Goal: Transaction & Acquisition: Obtain resource

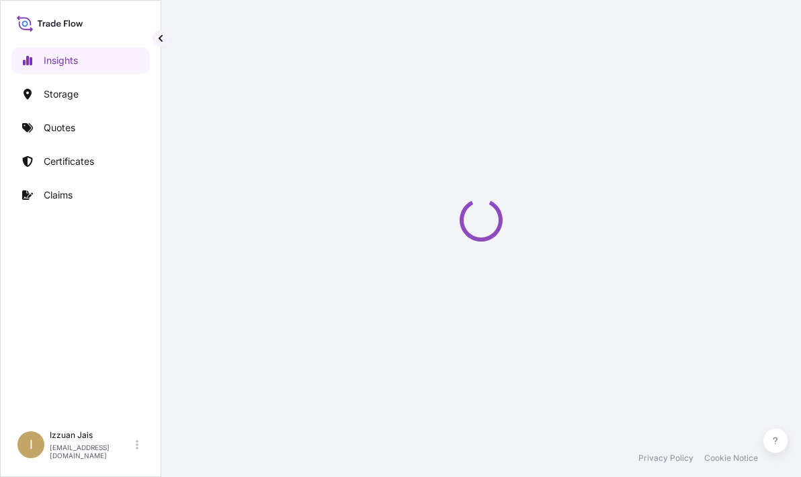
select select "2025"
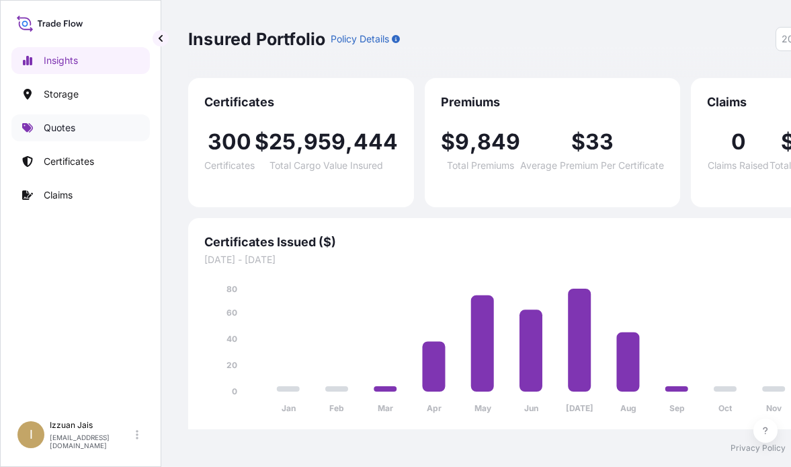
click at [58, 126] on p "Quotes" at bounding box center [60, 127] width 32 height 13
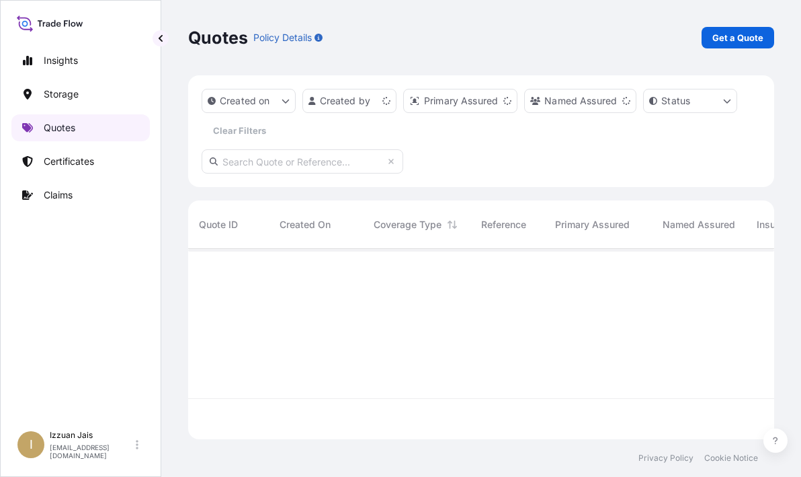
scroll to position [188, 576]
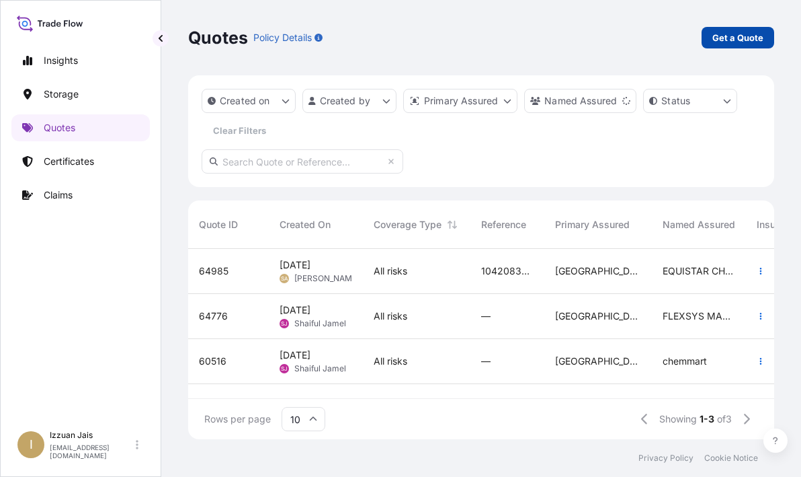
click at [760, 39] on p "Get a Quote" at bounding box center [738, 37] width 51 height 13
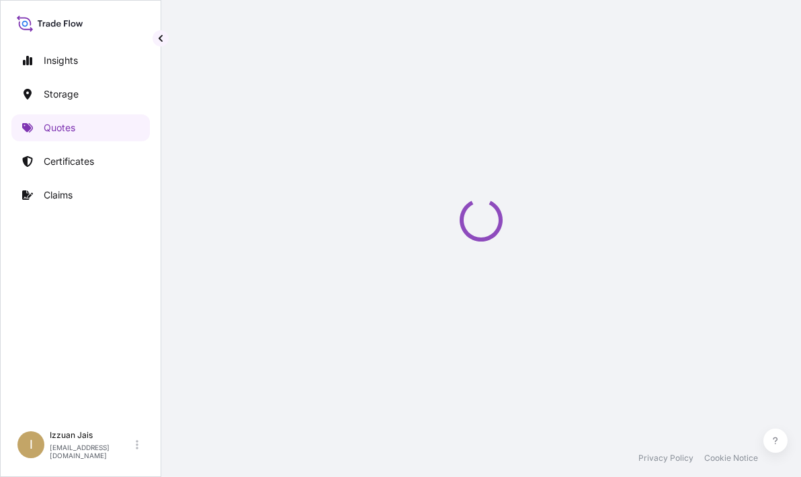
select select "Road / [GEOGRAPHIC_DATA]"
select select "Water"
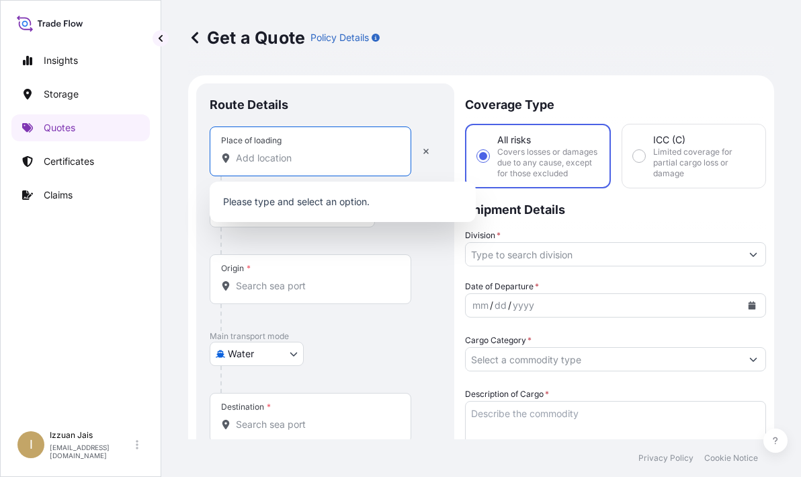
click at [251, 159] on input "Place of loading" at bounding box center [315, 157] width 159 height 13
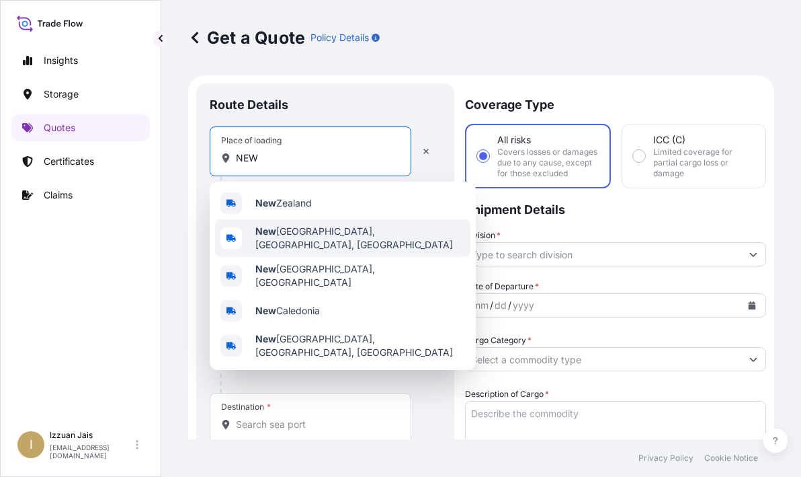
click at [272, 237] on b "New" at bounding box center [265, 230] width 21 height 11
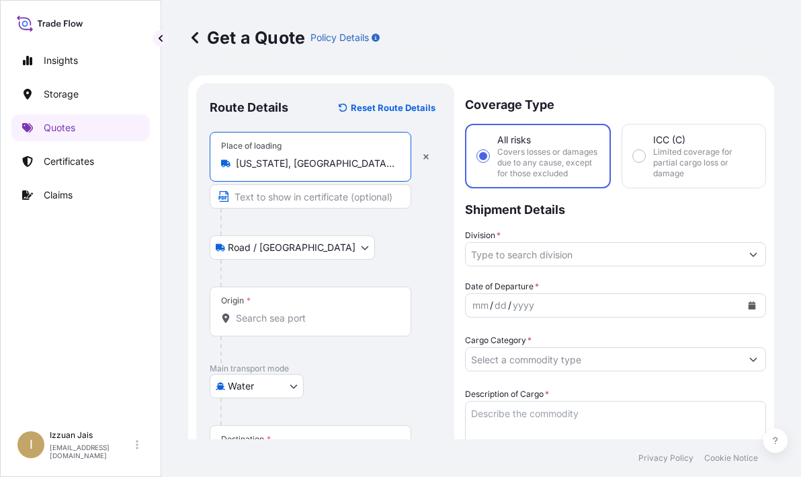
type input "[US_STATE], [GEOGRAPHIC_DATA], [GEOGRAPHIC_DATA]"
click at [255, 316] on input "Origin *" at bounding box center [315, 317] width 159 height 13
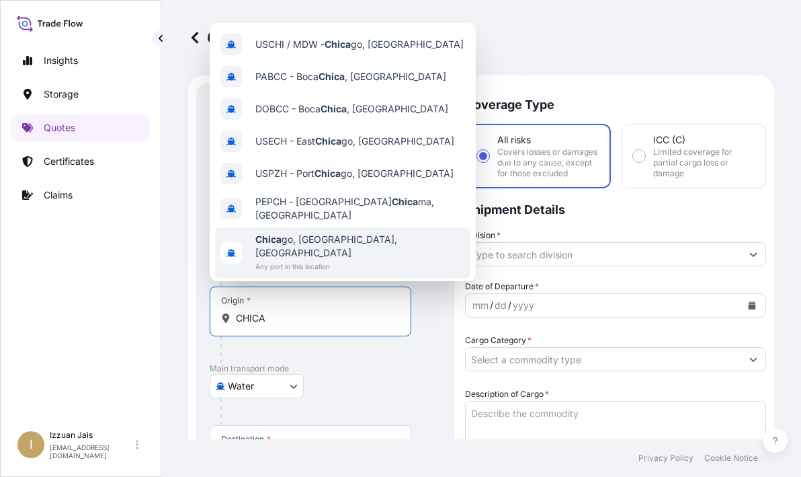
click at [278, 236] on b "Chica" at bounding box center [268, 238] width 26 height 11
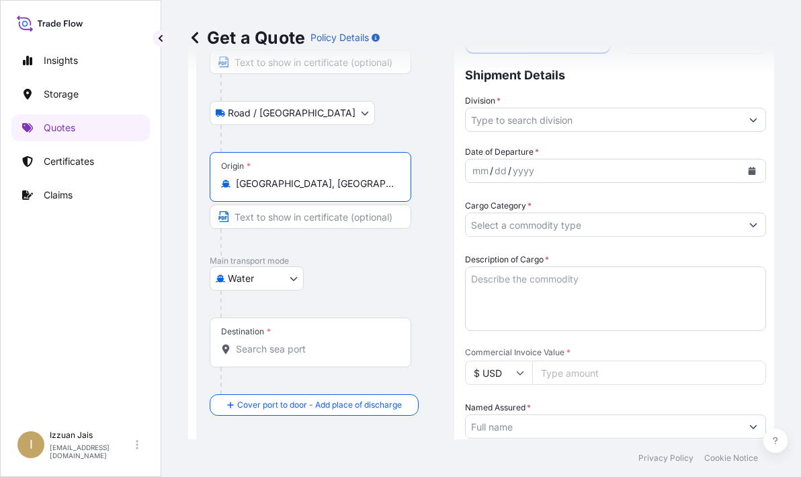
scroll to position [202, 0]
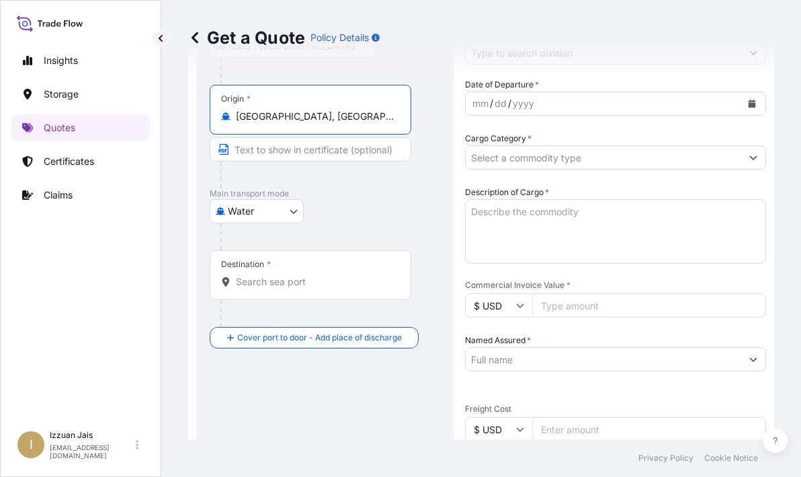
type input "[GEOGRAPHIC_DATA], [GEOGRAPHIC_DATA], [GEOGRAPHIC_DATA]"
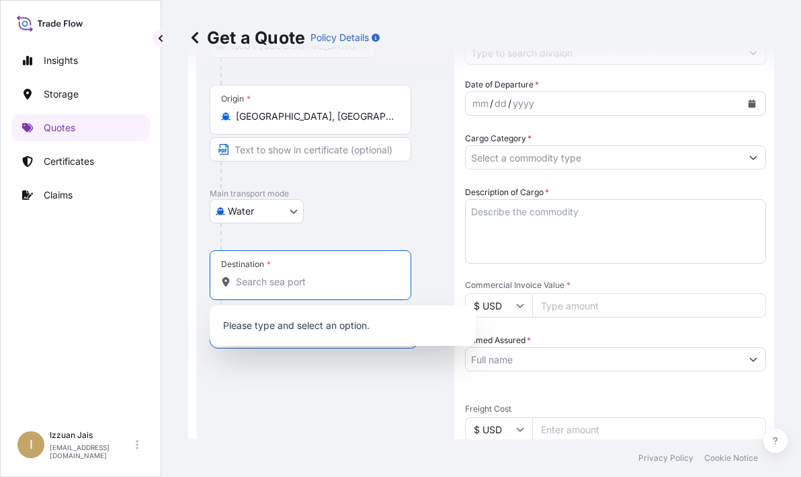
click at [272, 283] on input "Destination *" at bounding box center [315, 281] width 159 height 13
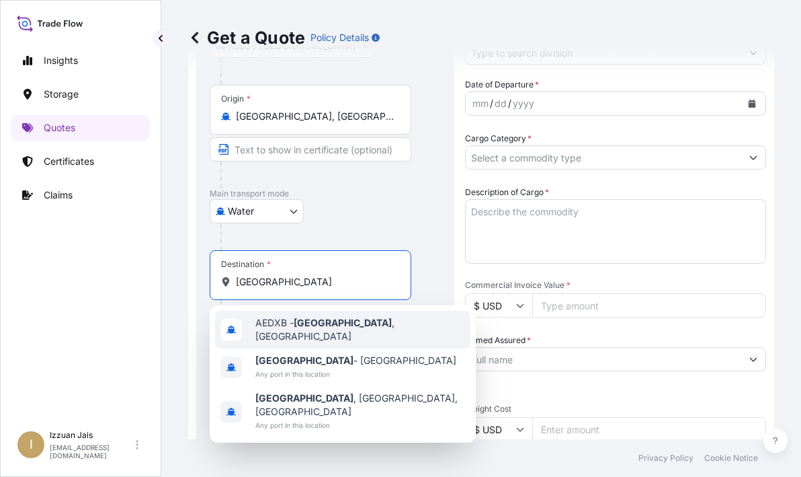
click at [280, 327] on span "AEDXB - [GEOGRAPHIC_DATA] , [GEOGRAPHIC_DATA]" at bounding box center [360, 329] width 210 height 27
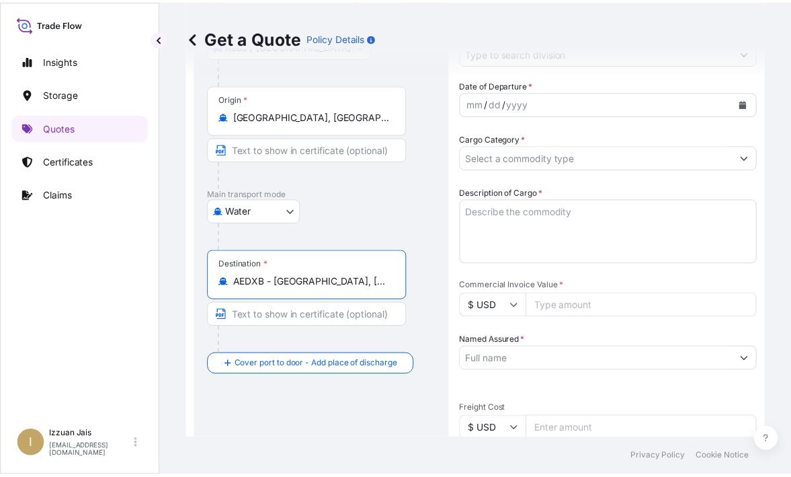
scroll to position [0, 0]
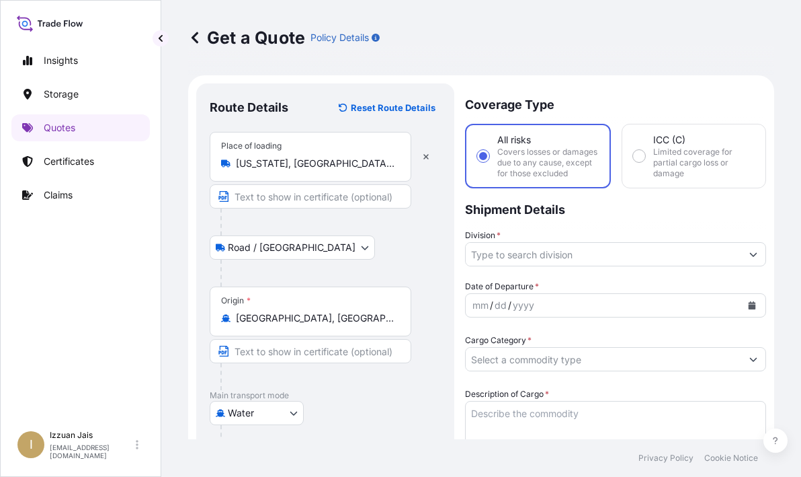
type input "AEDXB - [GEOGRAPHIC_DATA], [GEOGRAPHIC_DATA]"
click at [514, 266] on input "Division *" at bounding box center [604, 254] width 276 height 24
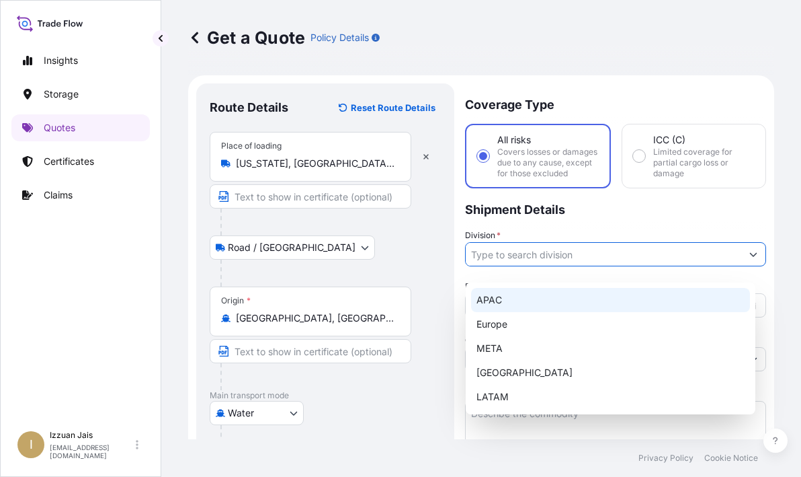
click at [506, 302] on div "APAC" at bounding box center [610, 300] width 279 height 24
type input "APAC"
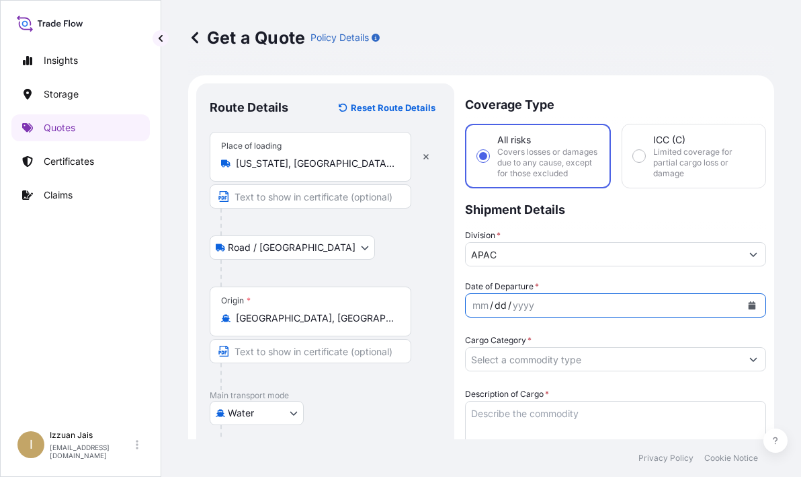
click at [504, 313] on div "dd" at bounding box center [500, 305] width 15 height 16
click at [480, 313] on div "mm" at bounding box center [480, 305] width 19 height 16
click at [469, 316] on div "mm / dd / yyyy" at bounding box center [604, 305] width 276 height 24
click at [506, 364] on input "Cargo Category *" at bounding box center [604, 359] width 276 height 24
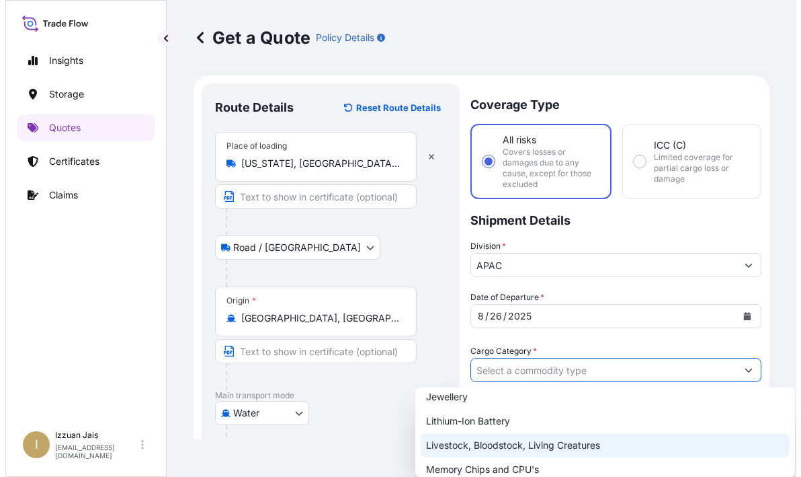
scroll to position [134, 0]
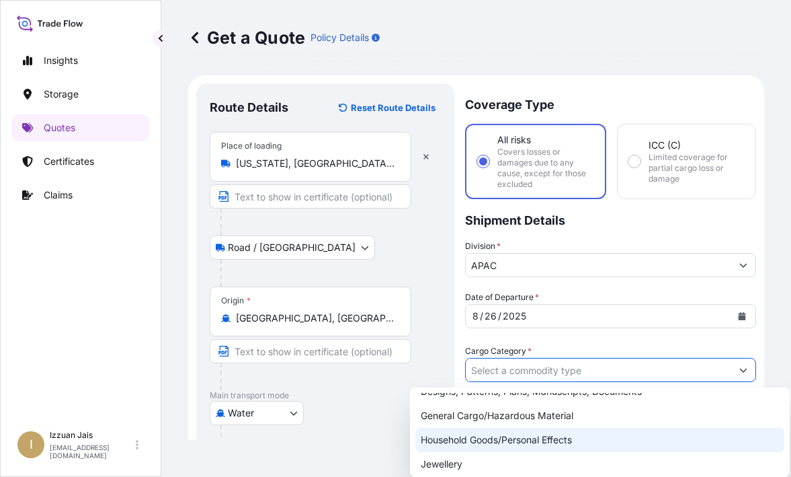
click at [489, 417] on div "General Cargo/Hazardous Material" at bounding box center [599, 415] width 369 height 24
type input "General Cargo/Hazardous Material"
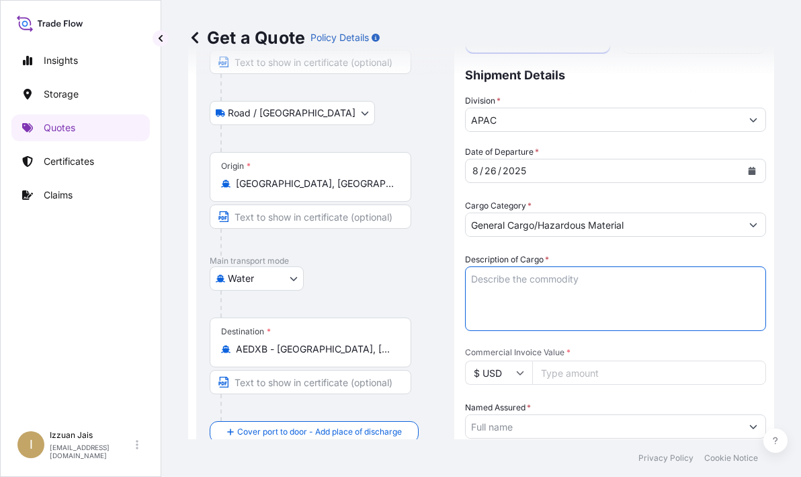
click at [528, 302] on textarea "Description of Cargo *" at bounding box center [615, 298] width 301 height 65
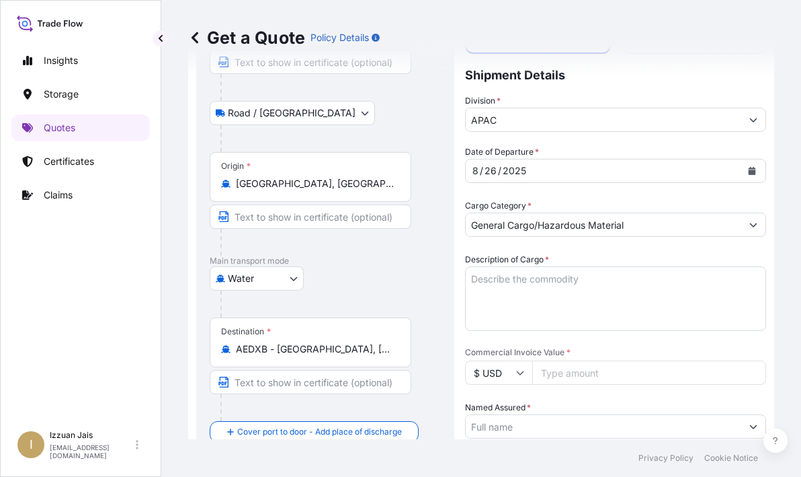
click at [143, 284] on div "Insights Storage Quotes Certificates Claims" at bounding box center [80, 229] width 138 height 389
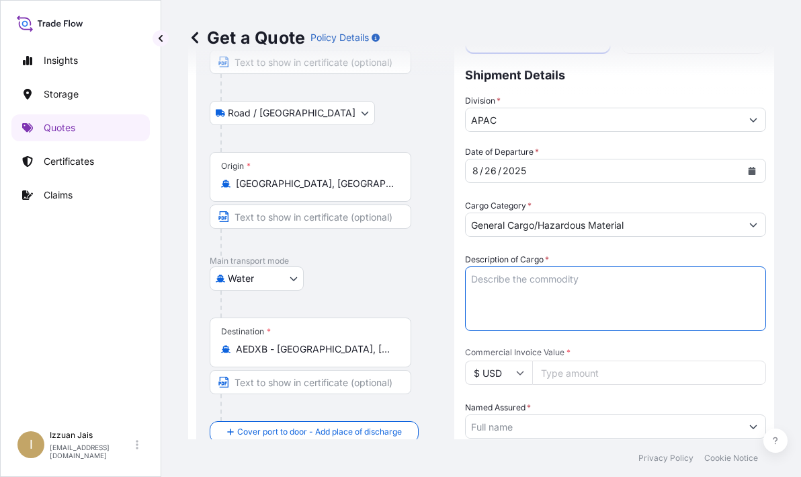
click at [507, 305] on textarea "Description of Cargo *" at bounding box center [615, 298] width 301 height 65
paste textarea "PACKAGES LOADED ONTO 1 PALLET LOADED INTO 1 LCL OP MORNING BREEZE 2X2L"
click at [471, 290] on textarea "PACKAGES LOADED ONTO 1 PALLET LOADED INTO 1 LCL OP MORNING BREEZE 2X2L" at bounding box center [615, 298] width 301 height 65
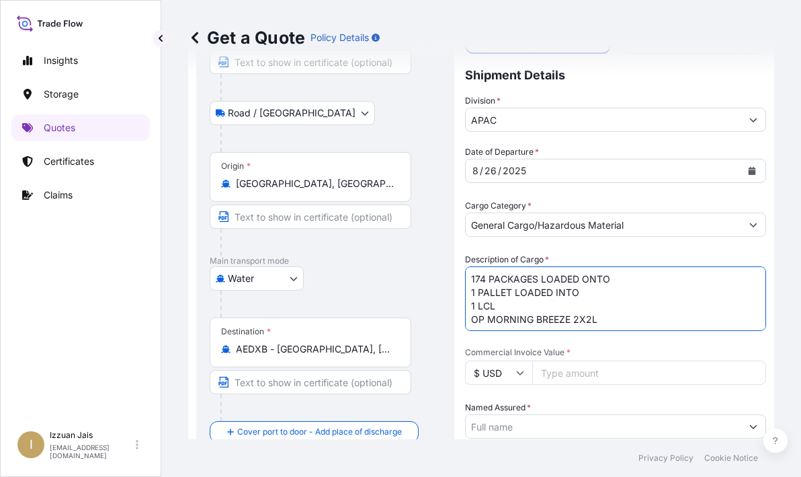
click at [505, 313] on textarea "174 PACKAGES LOADED ONTO 1 PALLET LOADED INTO 1 LCL OP MORNING BREEZE 2X2L" at bounding box center [615, 298] width 301 height 65
type textarea "174 PACKAGES LOADED ONTO 1 PALLET LOADED INTO 1 LCL OP MORNING BREEZE 2X2L"
click at [548, 383] on input "Commercial Invoice Value *" at bounding box center [649, 372] width 234 height 24
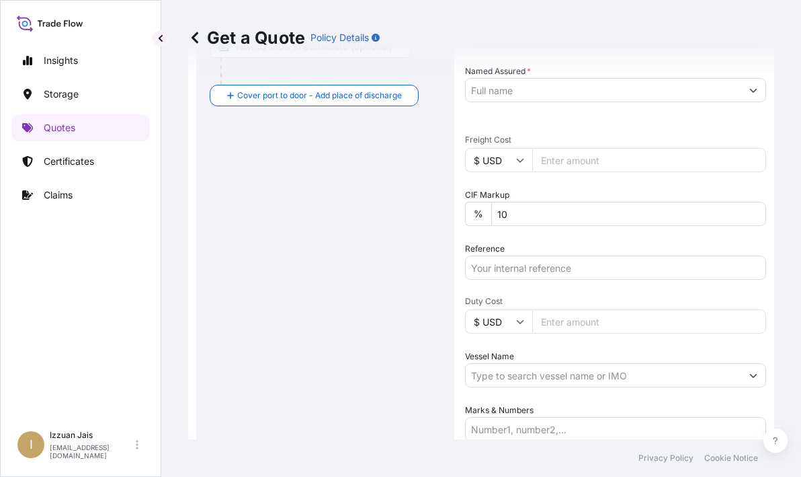
scroll to position [403, 0]
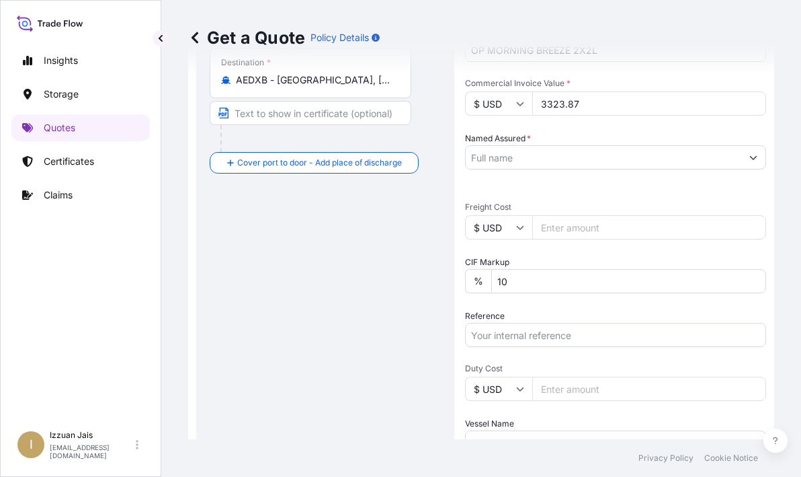
type input "3323.87"
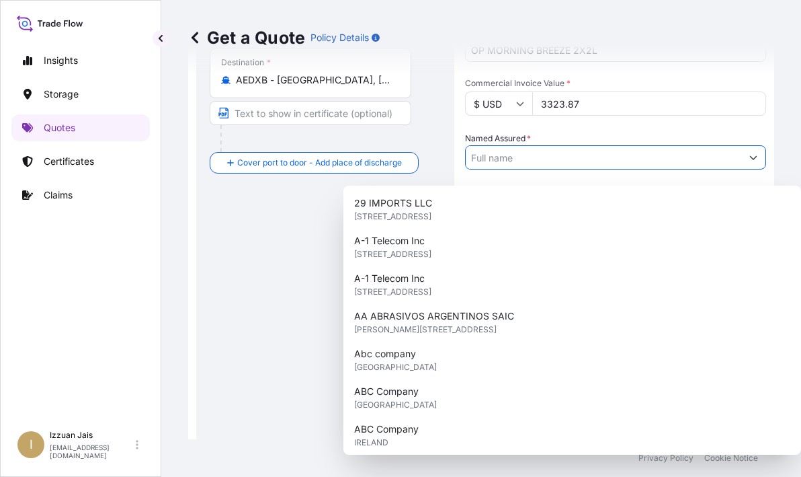
click at [549, 169] on input "Named Assured *" at bounding box center [604, 157] width 276 height 24
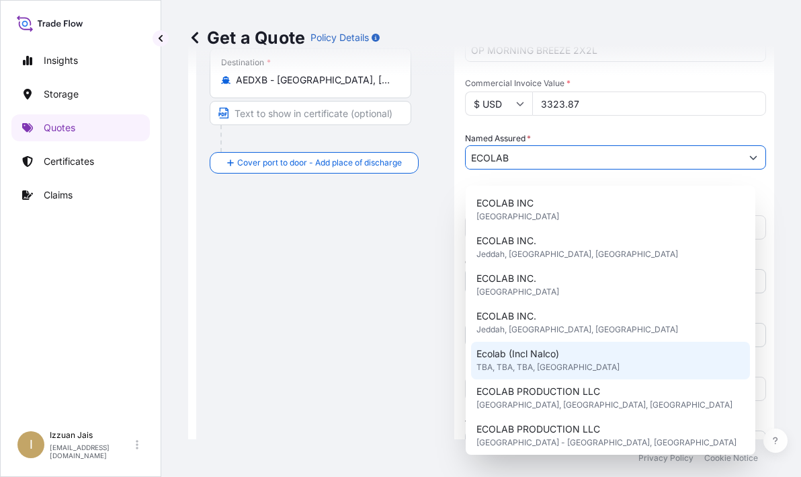
click at [512, 354] on span "Ecolab (Incl Nalco)" at bounding box center [518, 353] width 83 height 13
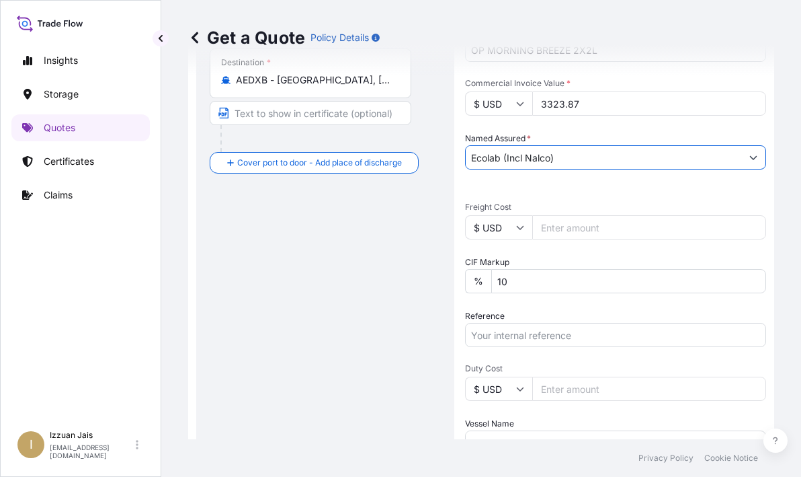
type input "Ecolab (Incl Nalco)"
click at [534, 347] on input "Reference" at bounding box center [615, 335] width 301 height 24
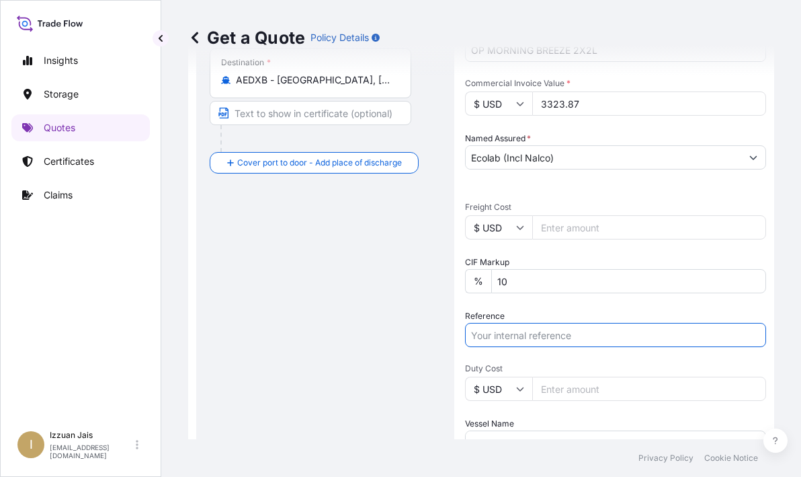
click at [553, 345] on input "Reference" at bounding box center [615, 335] width 301 height 24
paste input "US30220838895"
type input "US30220838895"
click at [552, 397] on input "Duty Cost" at bounding box center [649, 388] width 234 height 24
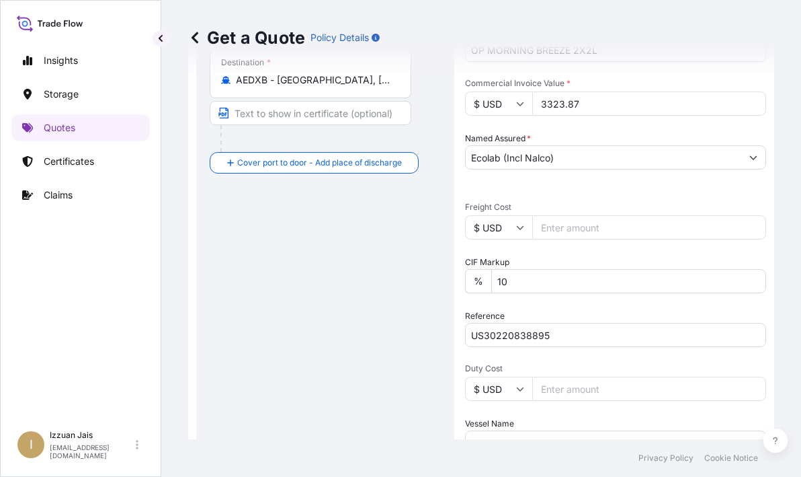
paste input "289.77"
type input "289.77"
click at [670, 370] on div "Date of Departure * [DATE] Cargo Category * General Cargo/Hazardous Material De…" at bounding box center [615, 192] width 301 height 632
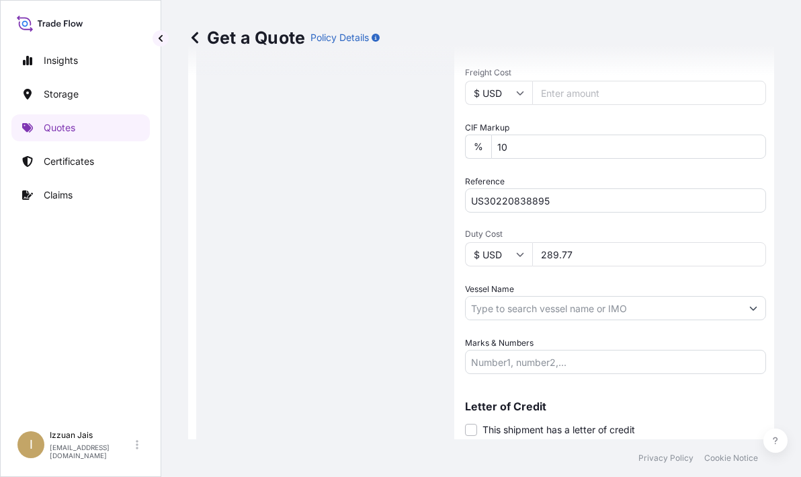
scroll to position [592, 0]
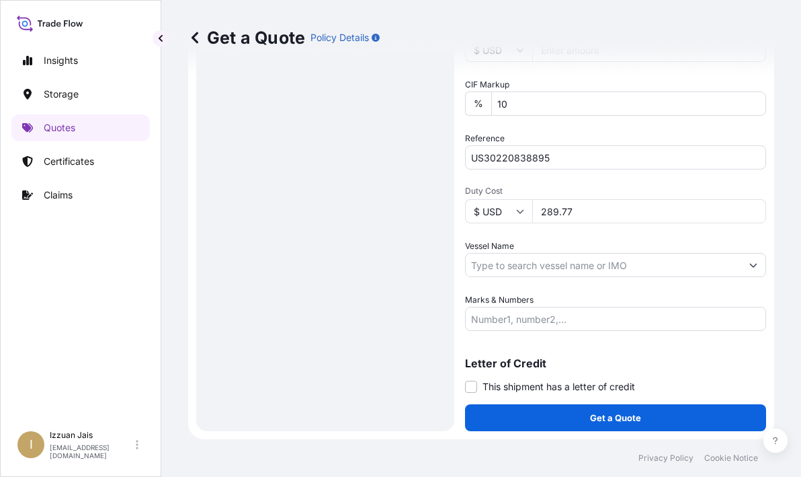
click at [482, 268] on input "Vessel Name" at bounding box center [604, 265] width 276 height 24
paste input "MSC INIYA V"
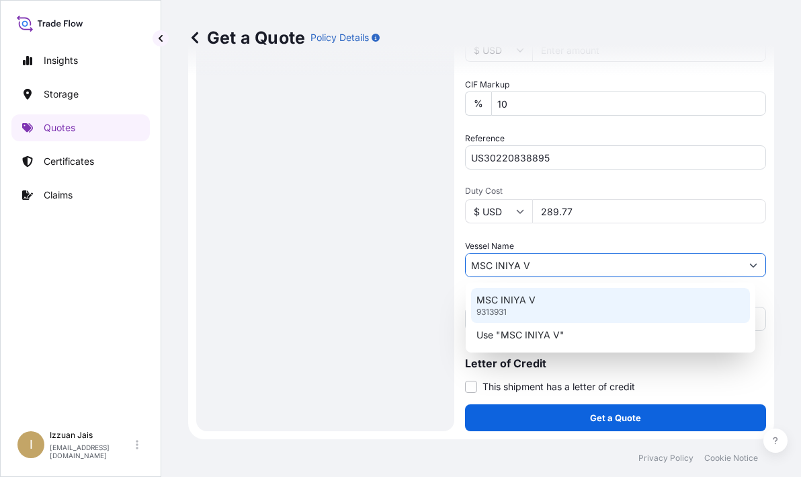
click at [491, 300] on p "MSC INIYA V" at bounding box center [506, 299] width 59 height 13
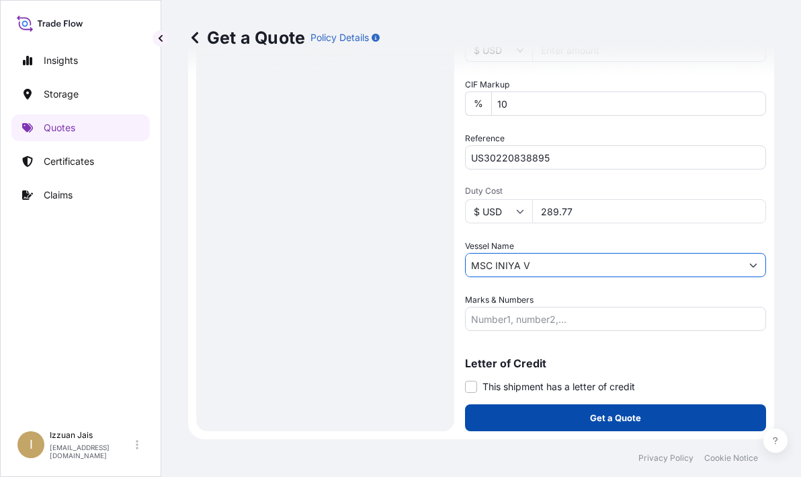
type input "MSC INIYA V"
click at [566, 415] on button "Get a Quote" at bounding box center [615, 417] width 301 height 27
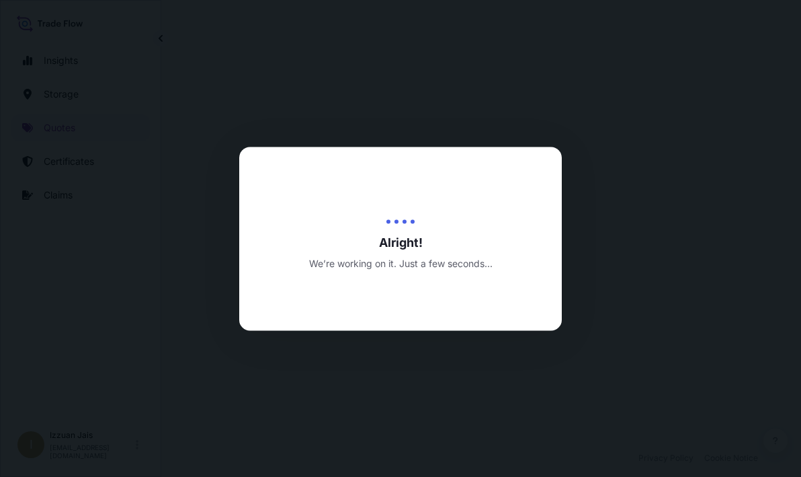
select select "Road / [GEOGRAPHIC_DATA]"
select select "Water"
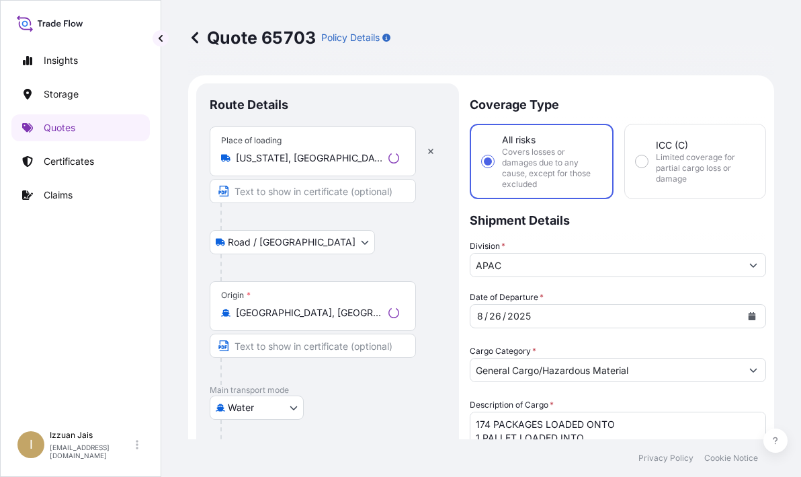
scroll to position [977, 0]
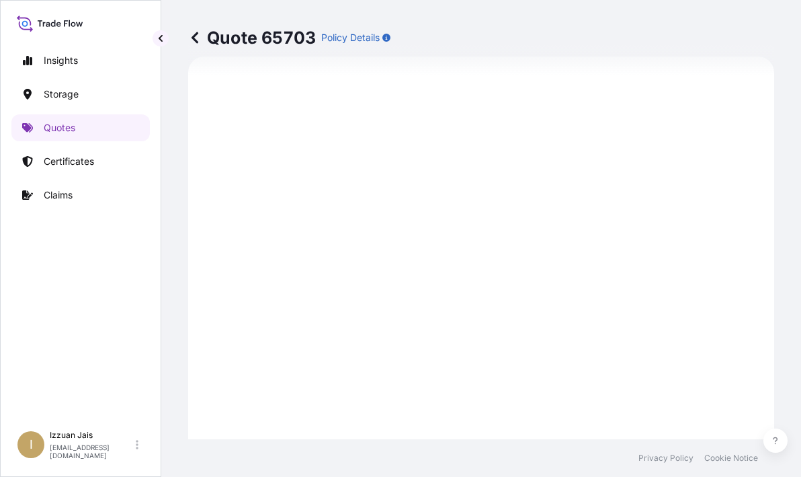
click at [87, 279] on div "Insights Storage Quotes Certificates Claims" at bounding box center [80, 229] width 138 height 389
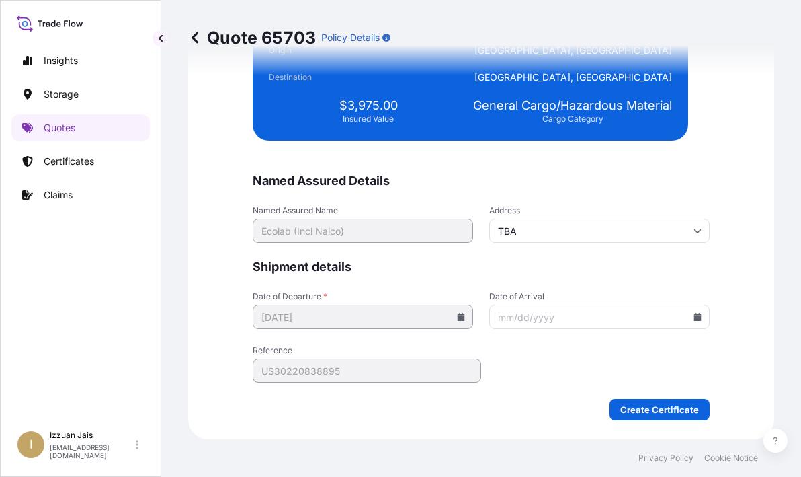
scroll to position [3408, 0]
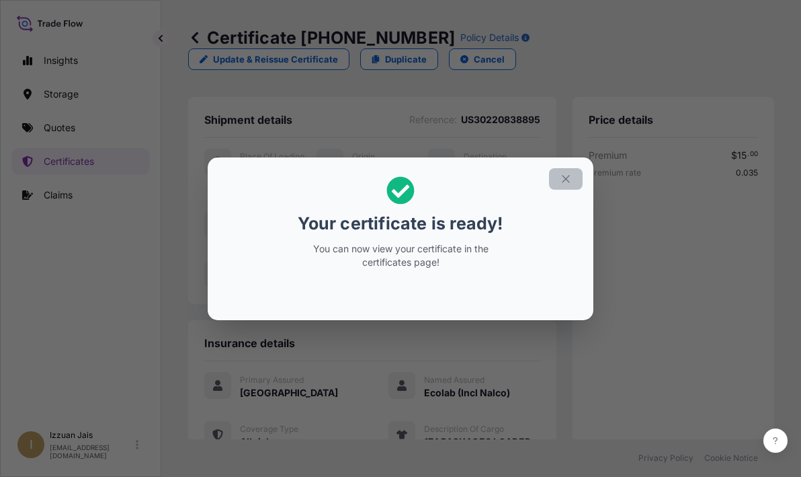
click at [565, 180] on icon "button" at bounding box center [565, 178] width 7 height 7
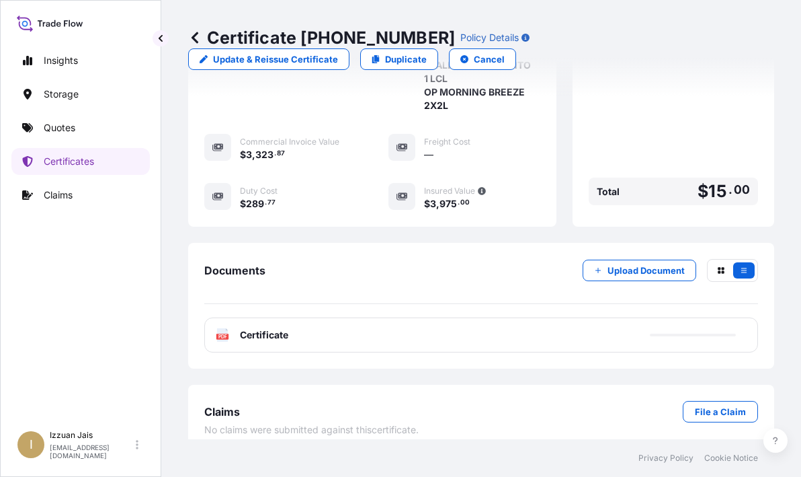
scroll to position [417, 0]
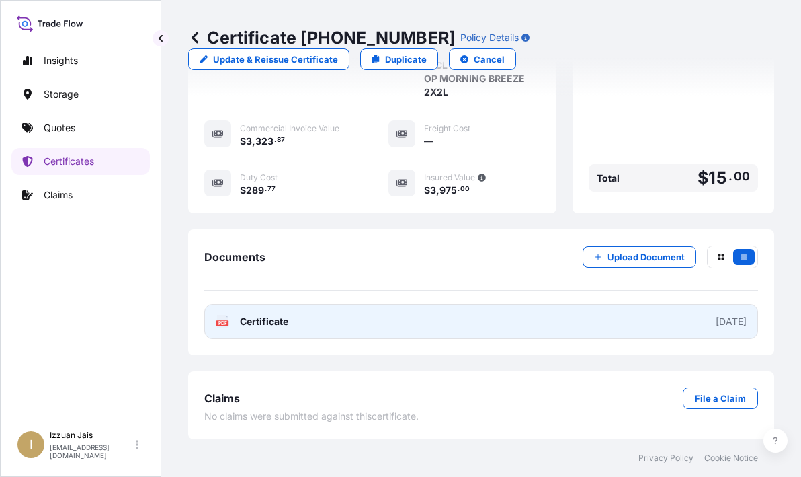
click at [260, 321] on span "Certificate" at bounding box center [264, 321] width 48 height 13
